Goal: Task Accomplishment & Management: Manage account settings

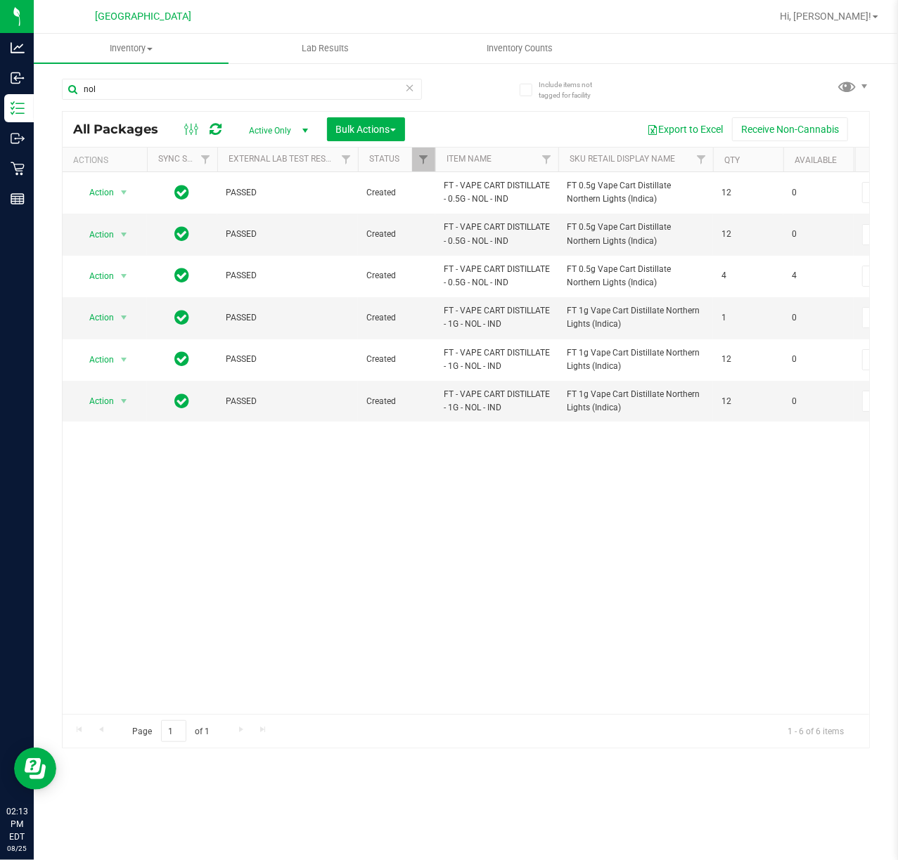
scroll to position [0, 538]
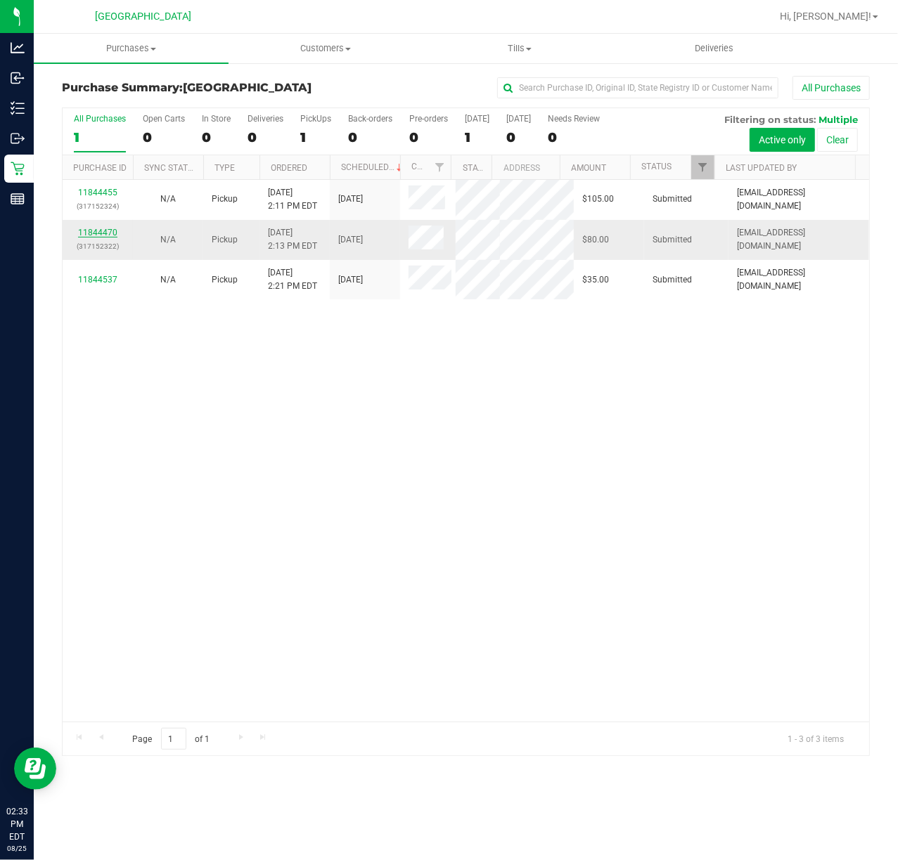
click at [82, 228] on link "11844470" at bounding box center [97, 233] width 39 height 10
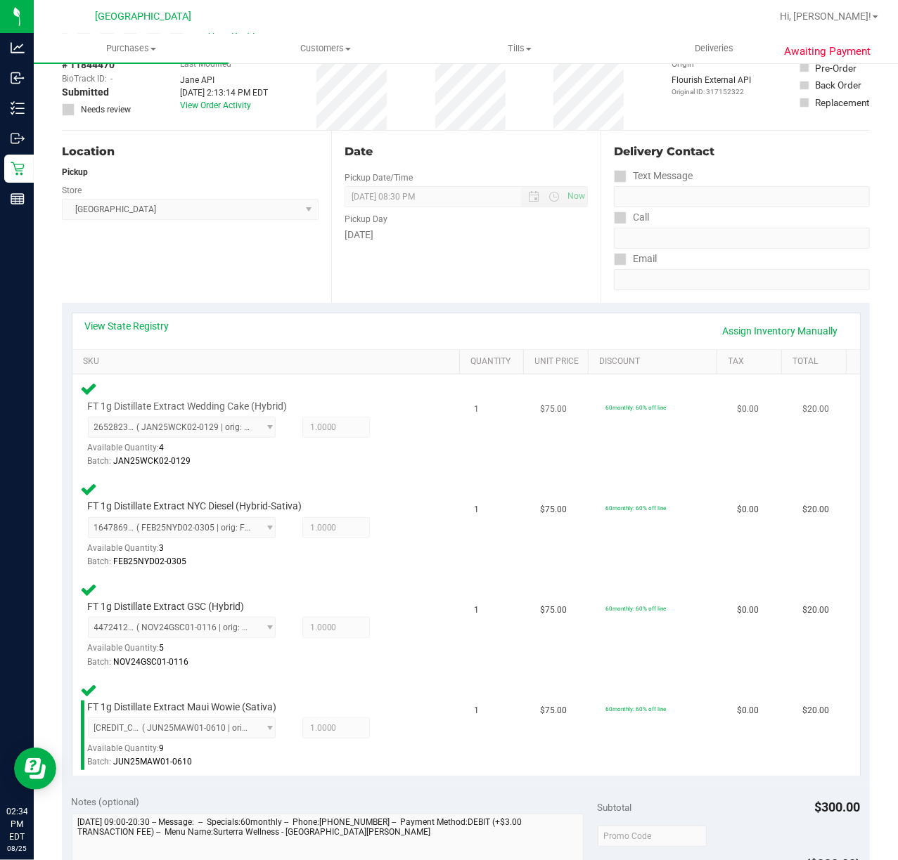
scroll to position [281, 0]
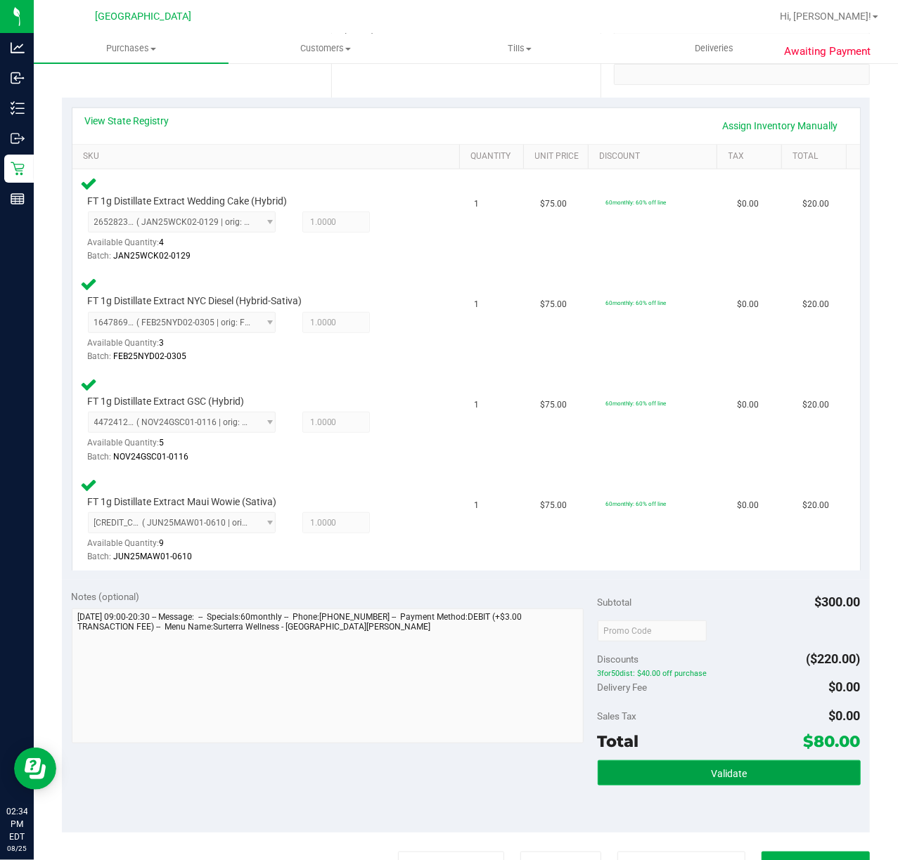
click at [721, 777] on span "Validate" at bounding box center [729, 773] width 36 height 11
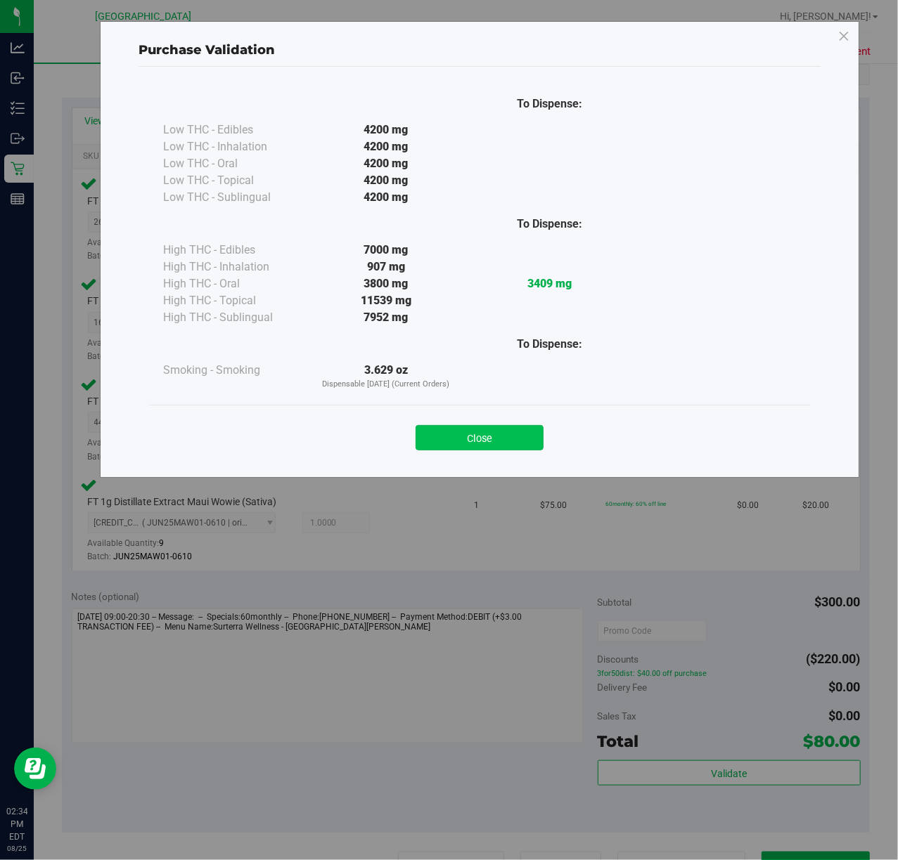
click at [448, 427] on button "Close" at bounding box center [479, 437] width 128 height 25
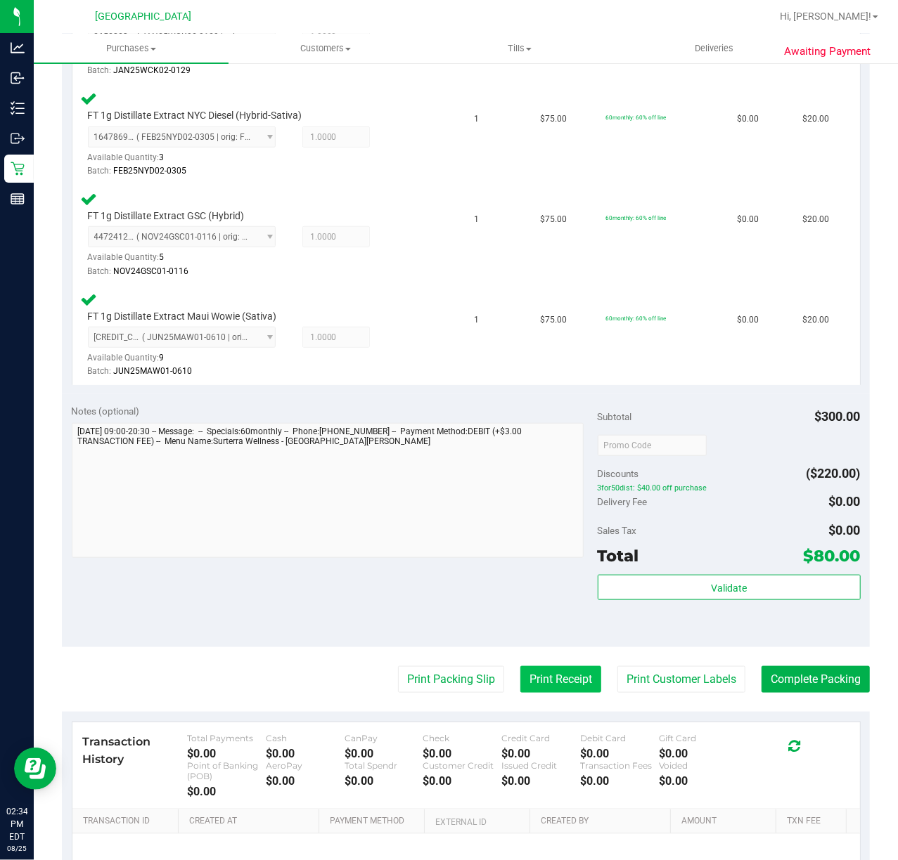
scroll to position [468, 0]
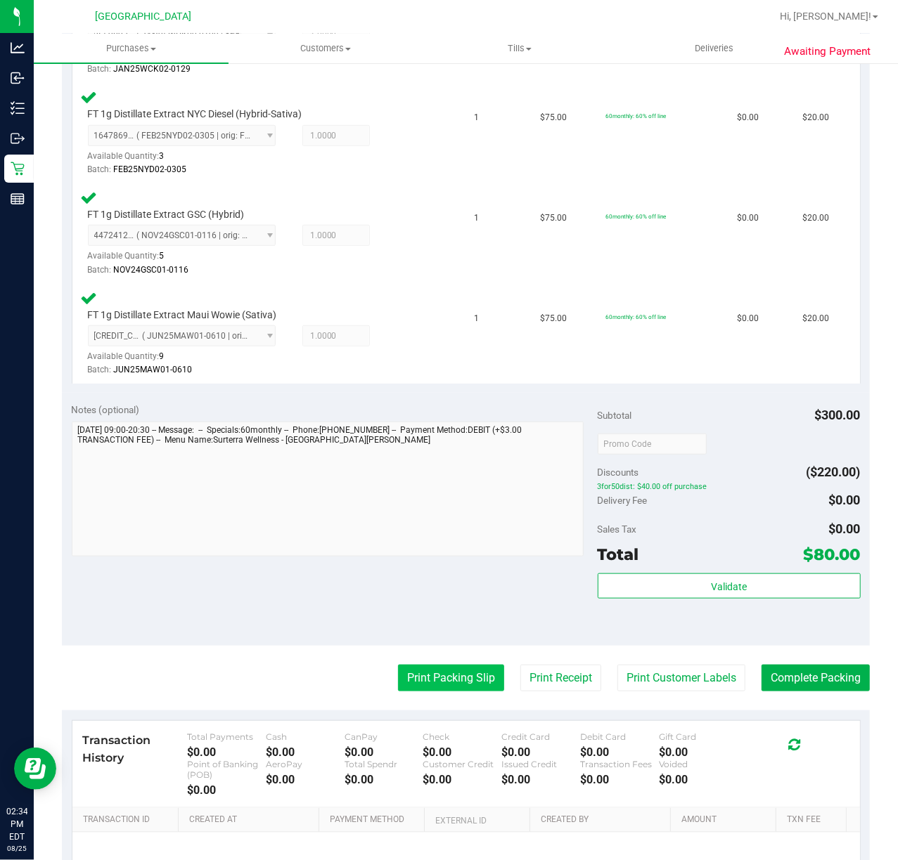
click at [442, 681] on button "Print Packing Slip" at bounding box center [451, 678] width 106 height 27
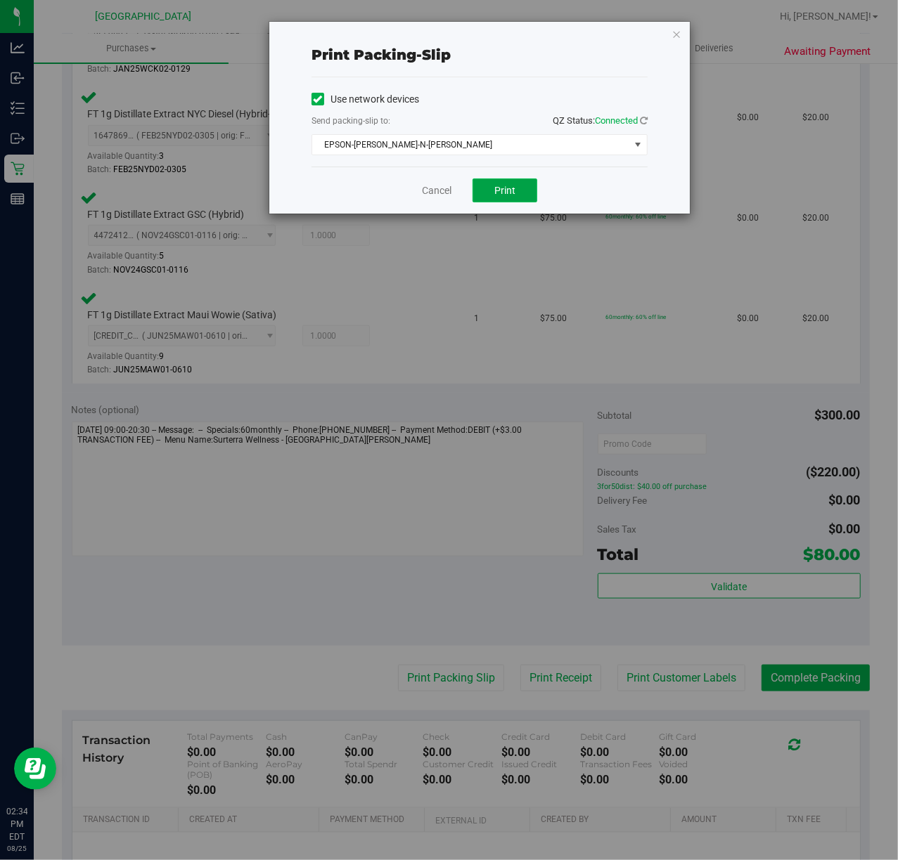
click at [516, 195] on button "Print" at bounding box center [504, 191] width 65 height 24
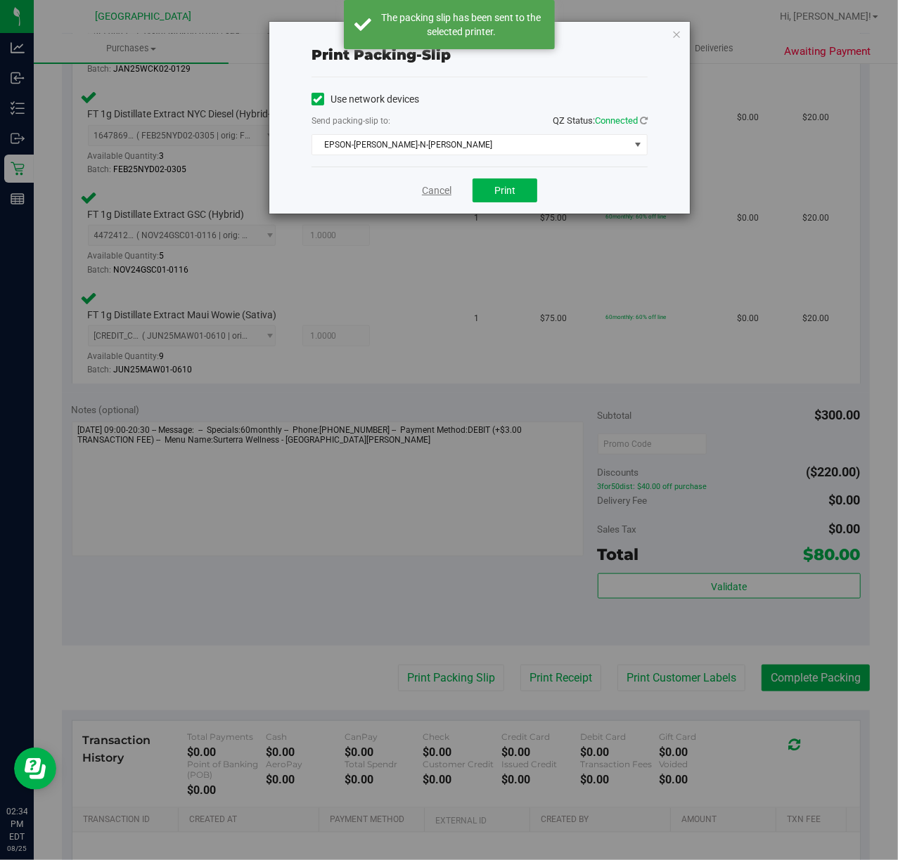
click at [426, 191] on link "Cancel" at bounding box center [437, 190] width 30 height 15
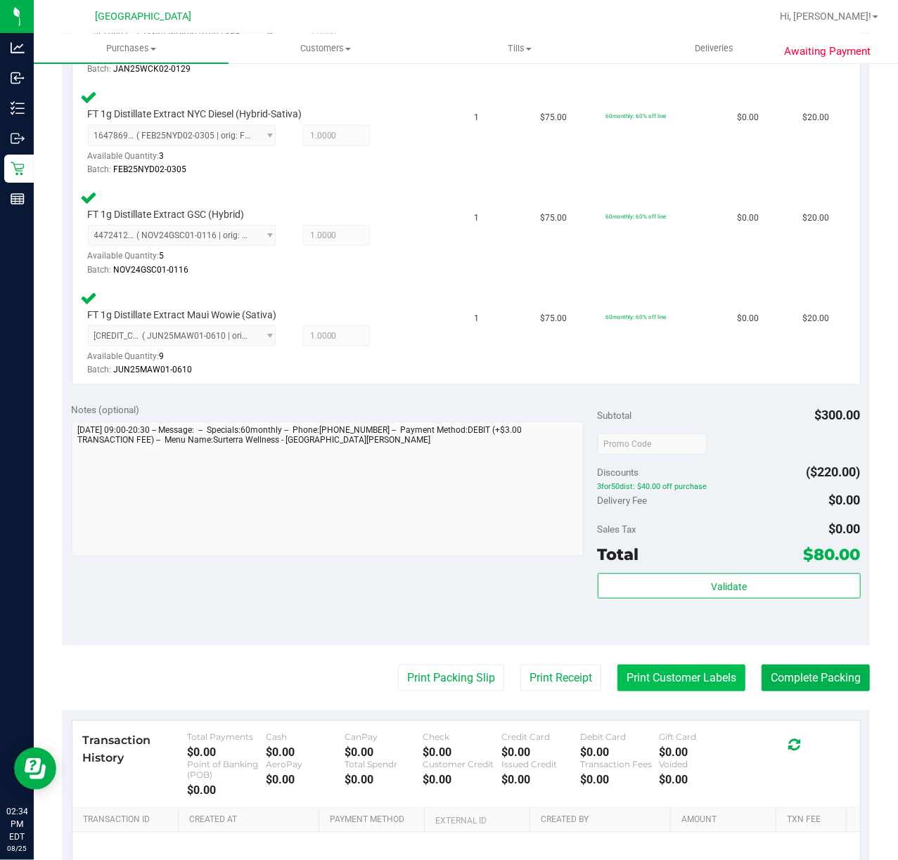
click at [635, 678] on button "Print Customer Labels" at bounding box center [681, 678] width 128 height 27
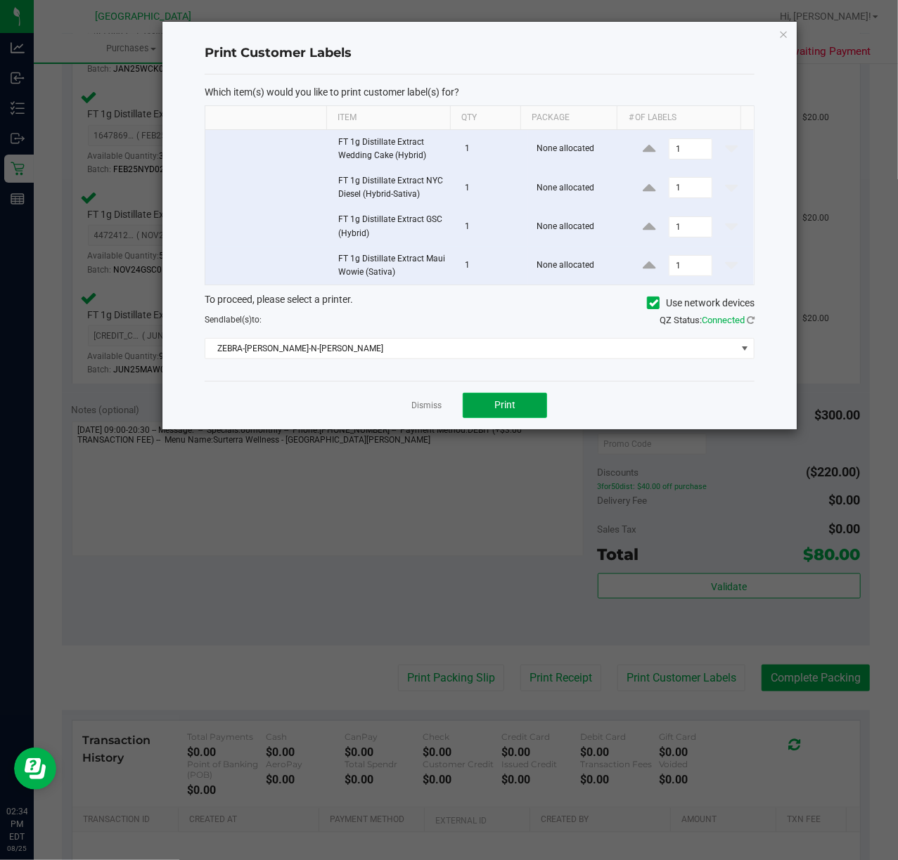
click at [505, 404] on span "Print" at bounding box center [504, 404] width 21 height 11
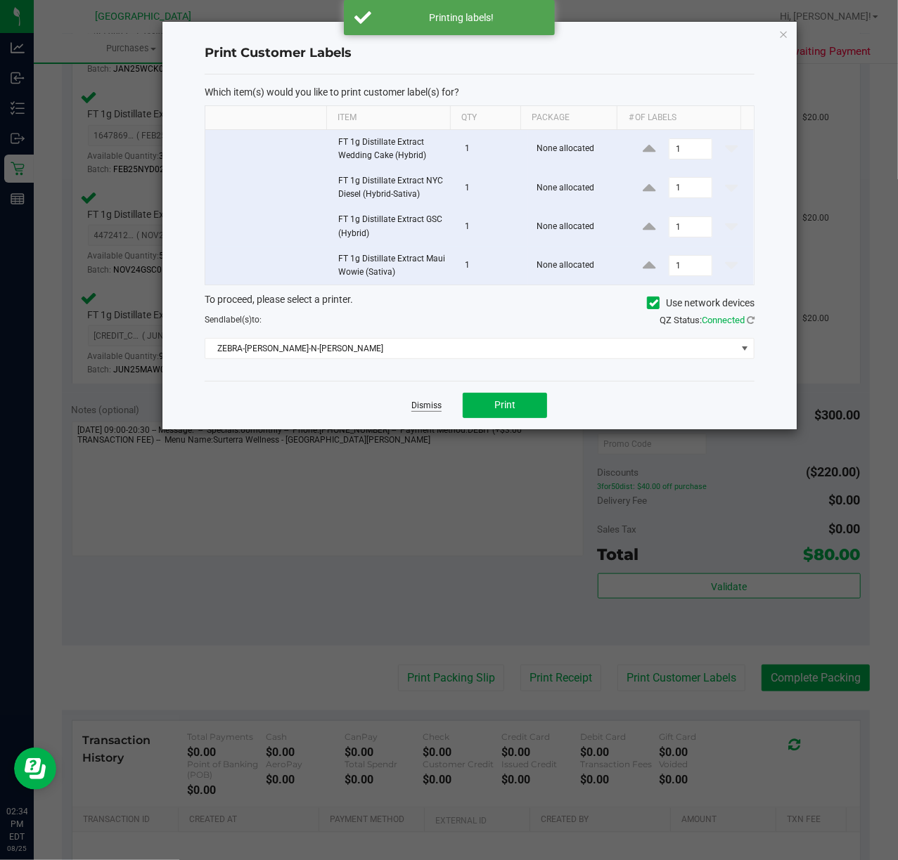
click at [414, 412] on link "Dismiss" at bounding box center [426, 406] width 30 height 12
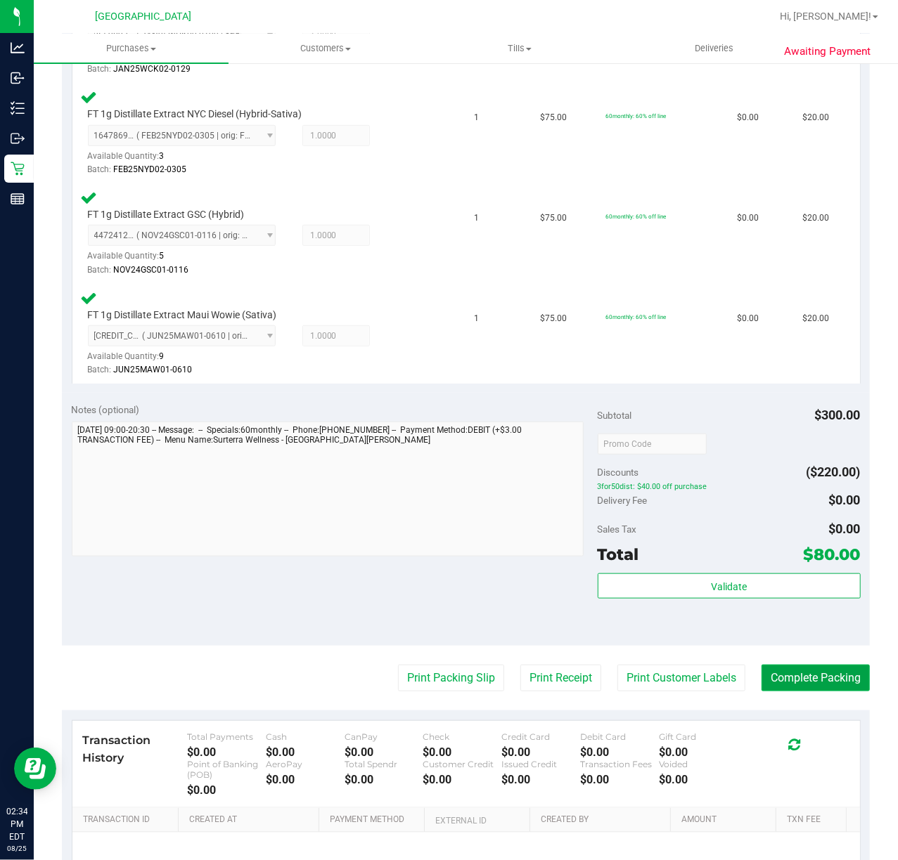
click at [771, 684] on button "Complete Packing" at bounding box center [815, 678] width 108 height 27
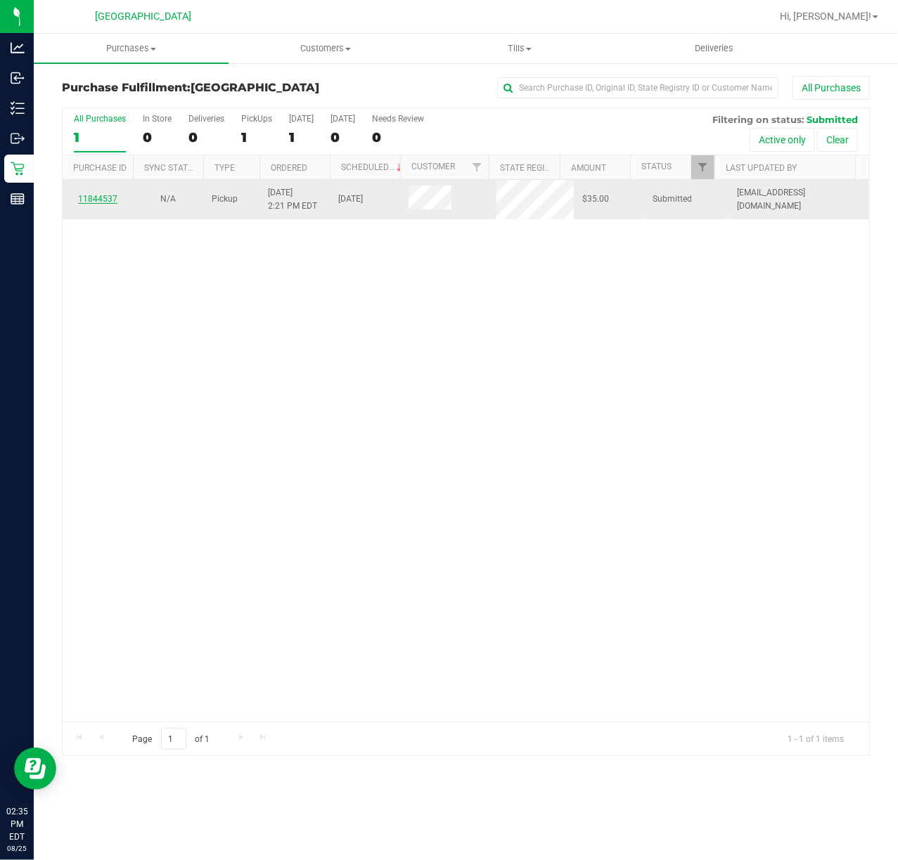
click at [104, 202] on link "11844537" at bounding box center [97, 199] width 39 height 10
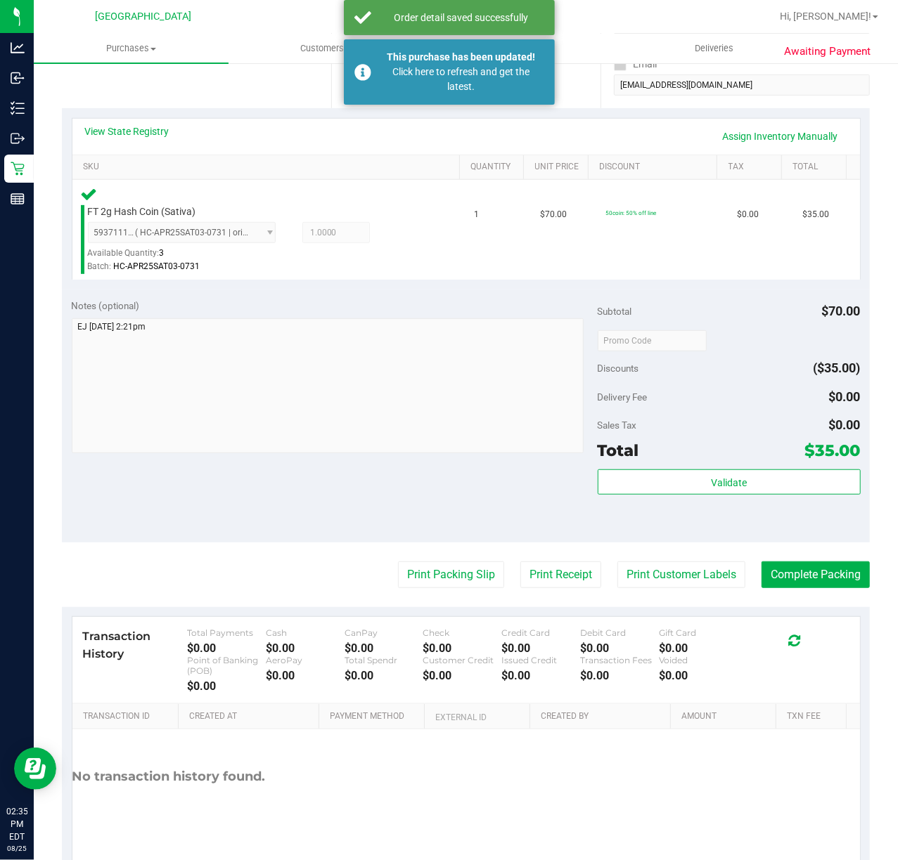
scroll to position [281, 0]
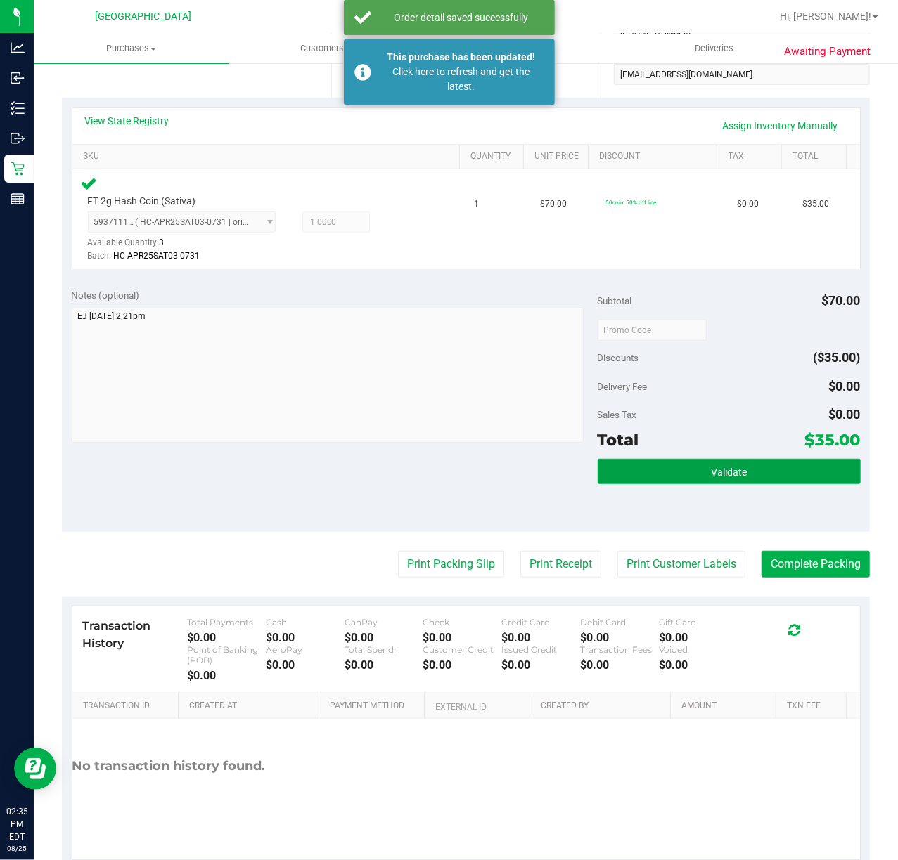
click at [725, 472] on span "Validate" at bounding box center [729, 472] width 36 height 11
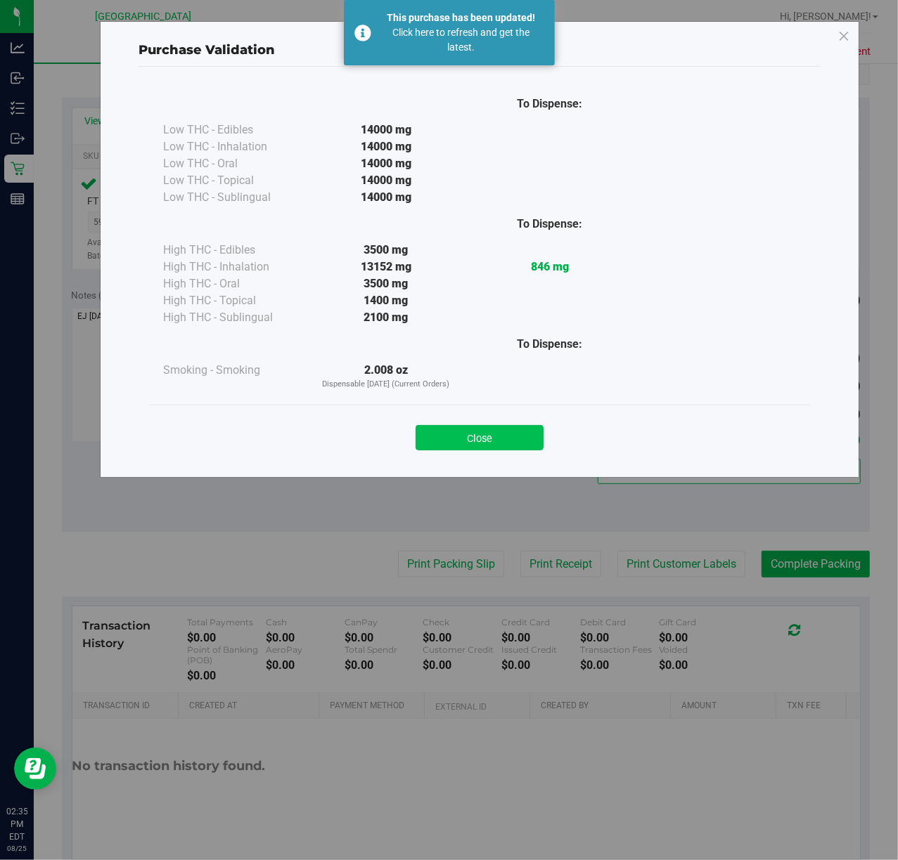
click at [493, 428] on button "Close" at bounding box center [479, 437] width 128 height 25
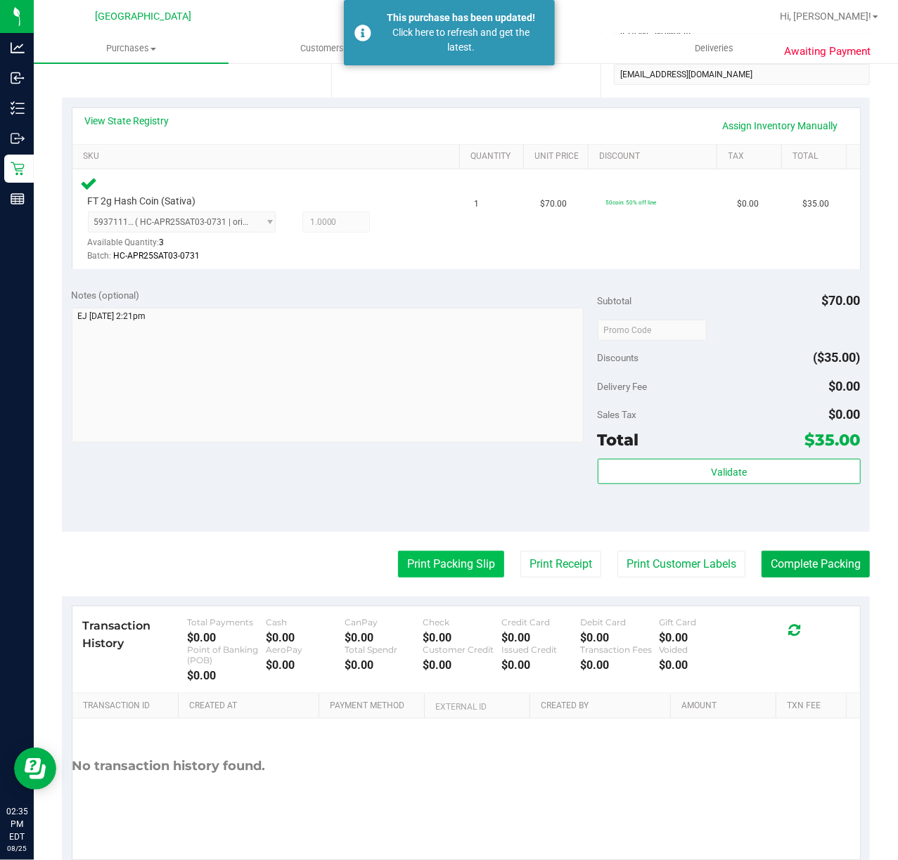
click at [437, 557] on button "Print Packing Slip" at bounding box center [451, 564] width 106 height 27
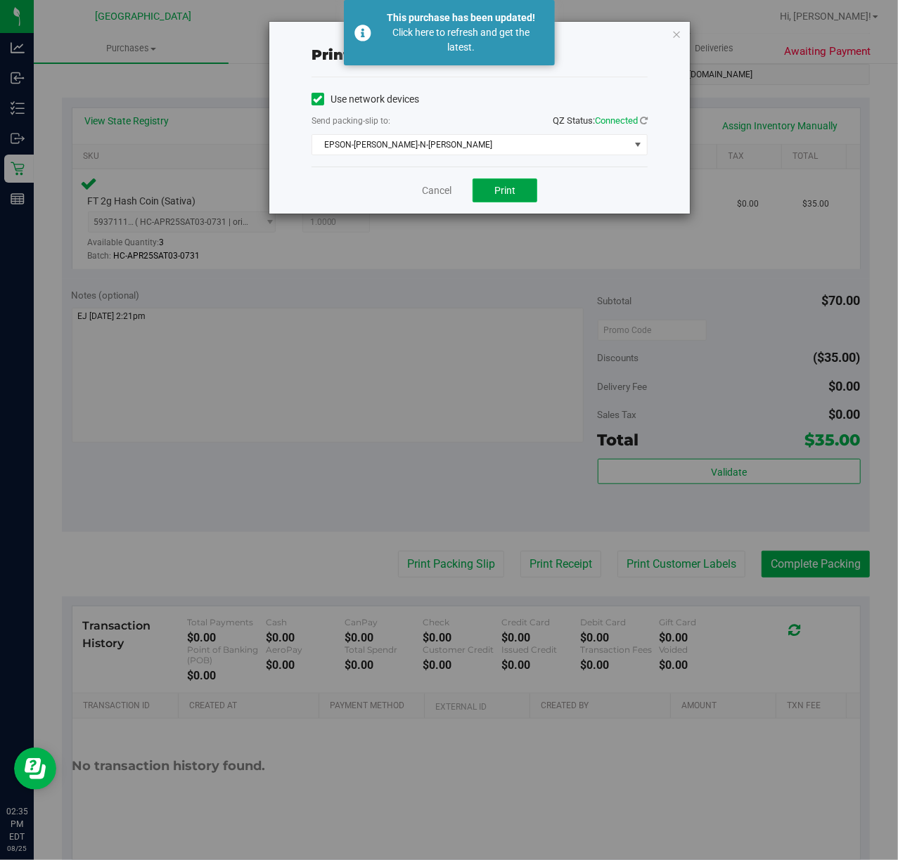
click at [482, 184] on button "Print" at bounding box center [504, 191] width 65 height 24
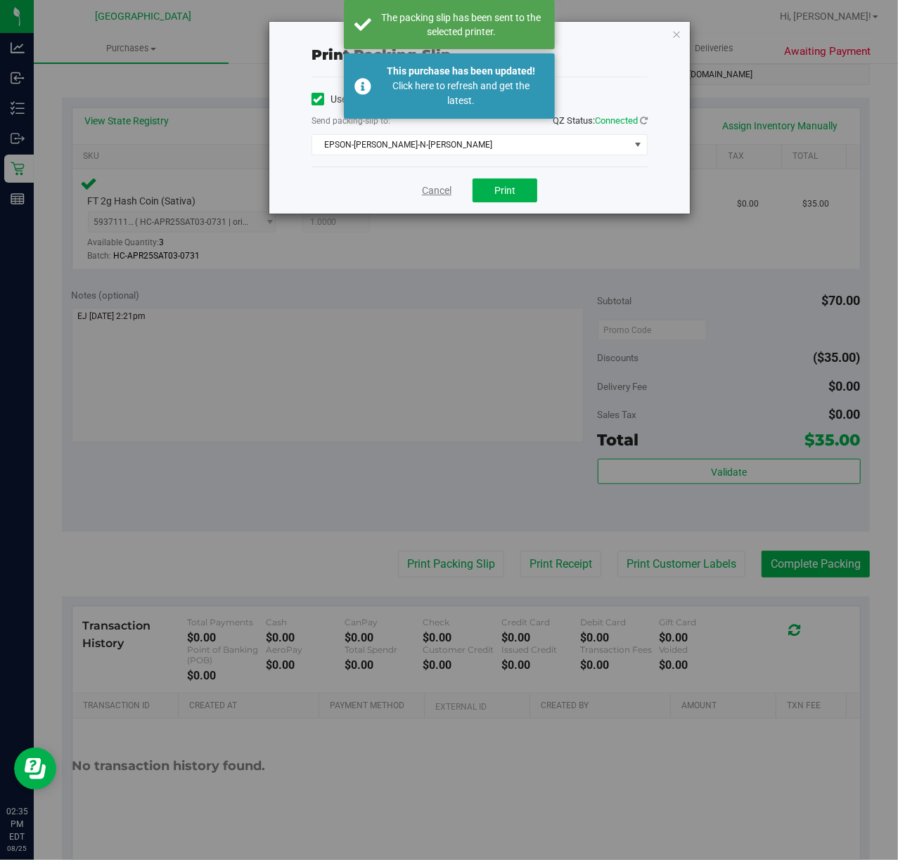
click at [442, 189] on link "Cancel" at bounding box center [437, 190] width 30 height 15
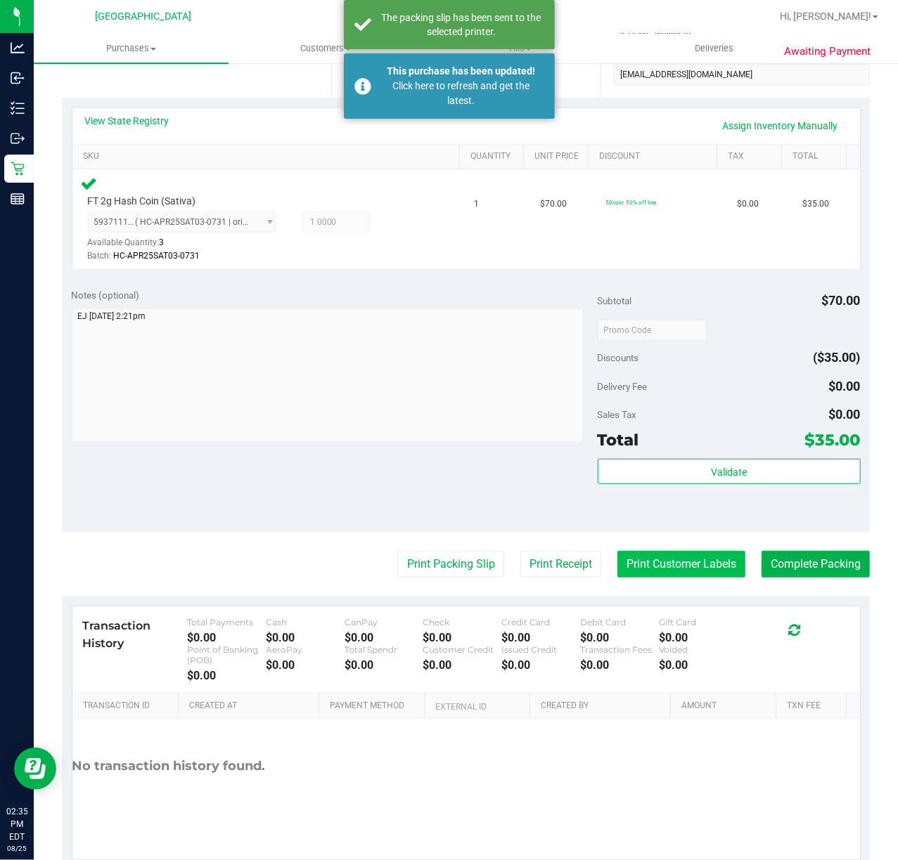
click at [659, 553] on button "Print Customer Labels" at bounding box center [681, 564] width 128 height 27
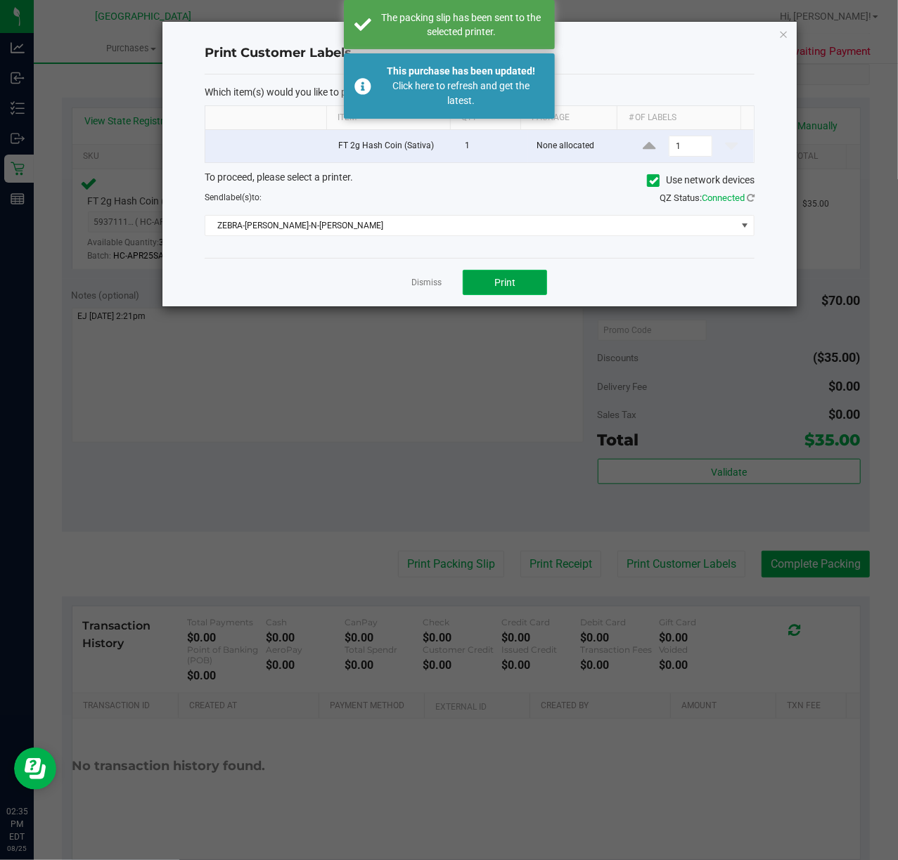
click at [482, 282] on button "Print" at bounding box center [505, 282] width 84 height 25
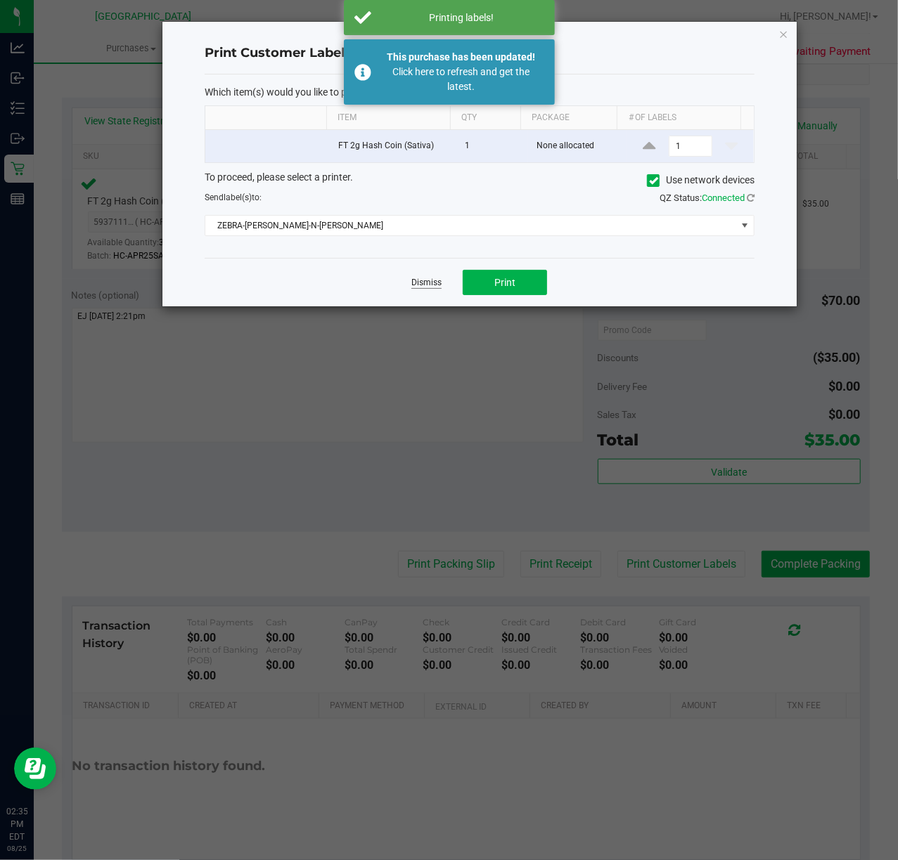
click at [425, 285] on link "Dismiss" at bounding box center [426, 283] width 30 height 12
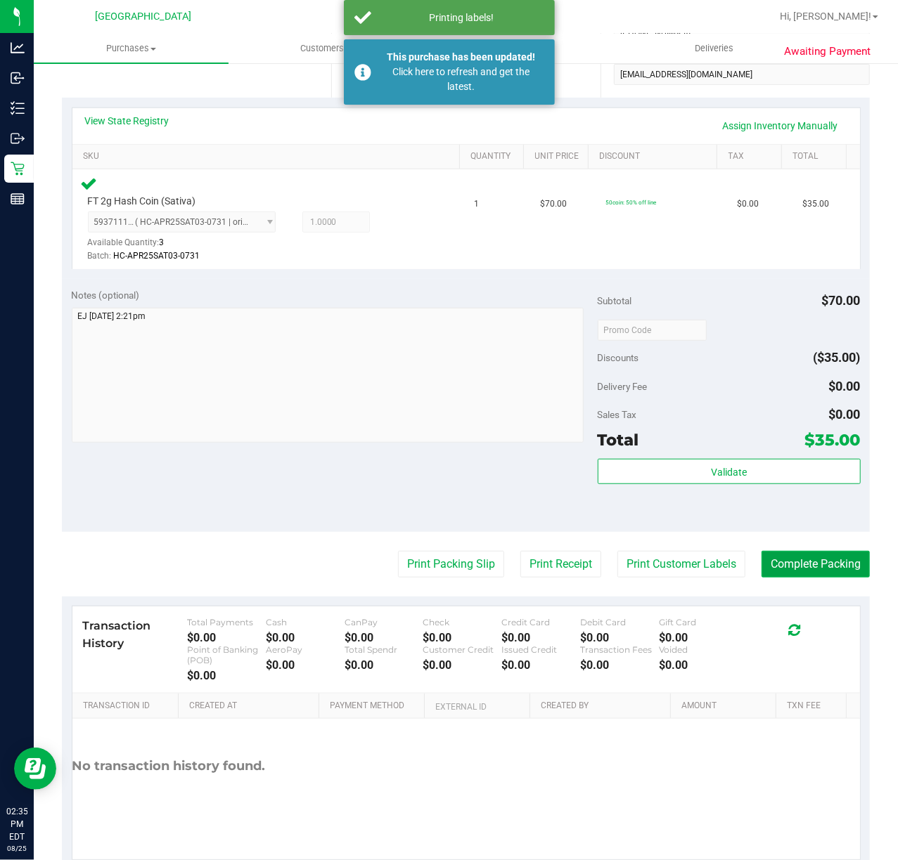
click at [789, 560] on button "Complete Packing" at bounding box center [815, 564] width 108 height 27
